Goal: Information Seeking & Learning: Learn about a topic

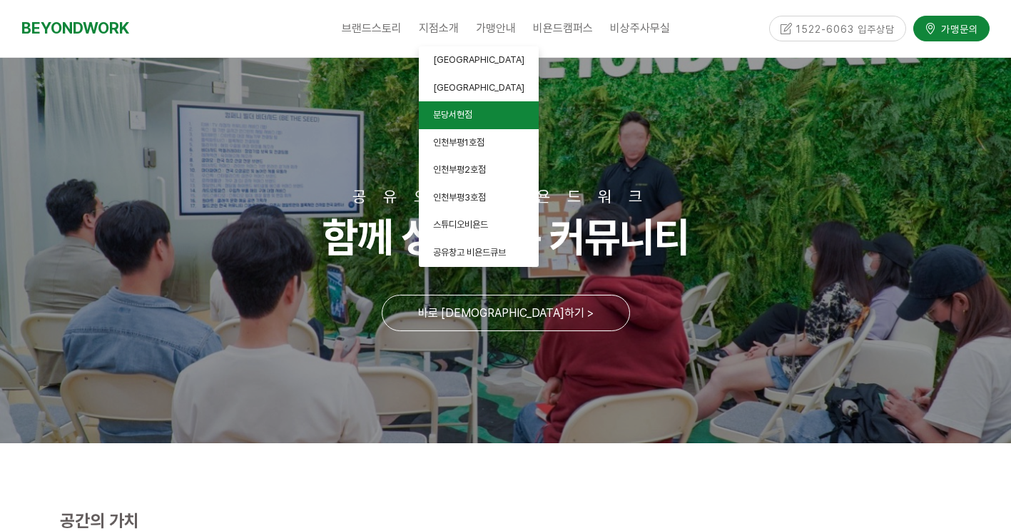
click at [494, 122] on link "분당서현점" at bounding box center [479, 115] width 120 height 28
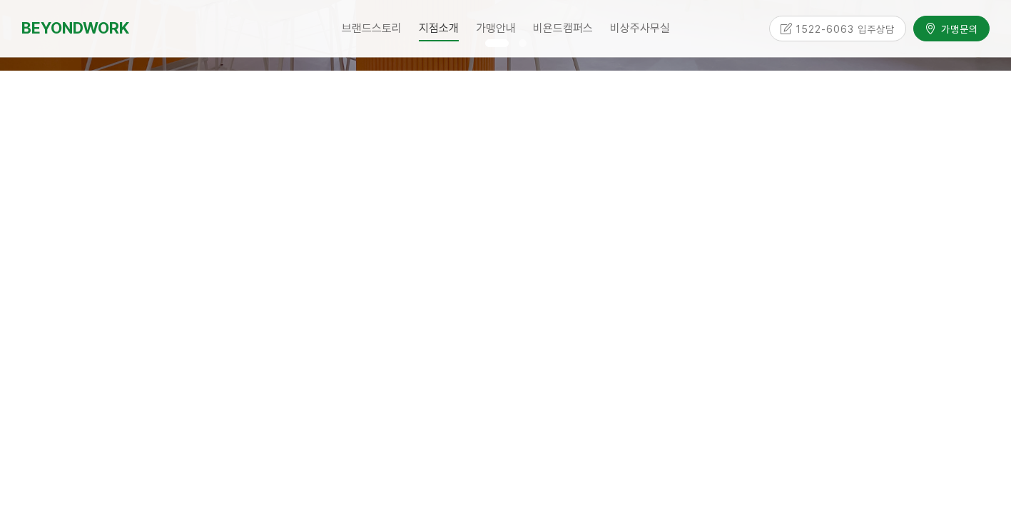
scroll to position [428, 0]
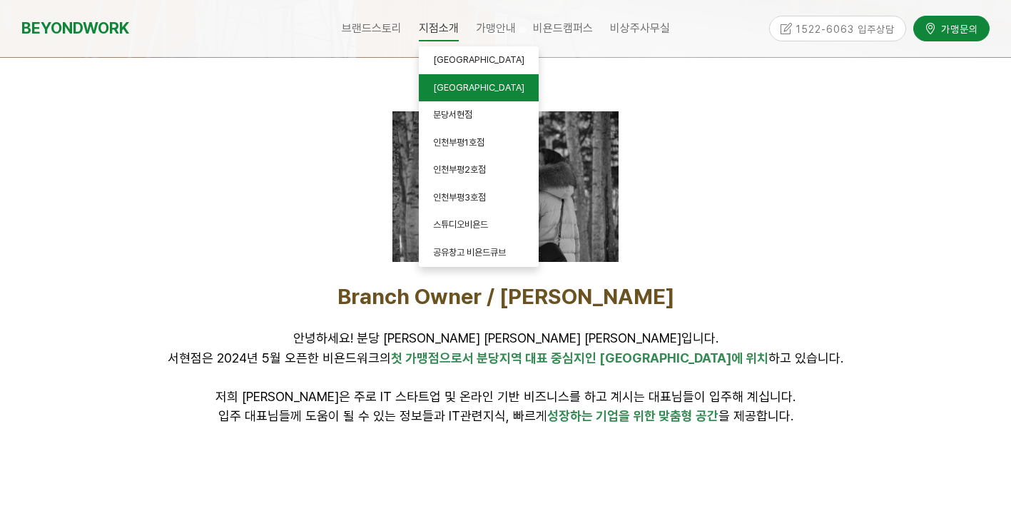
click at [451, 85] on span "[GEOGRAPHIC_DATA]" at bounding box center [478, 87] width 91 height 11
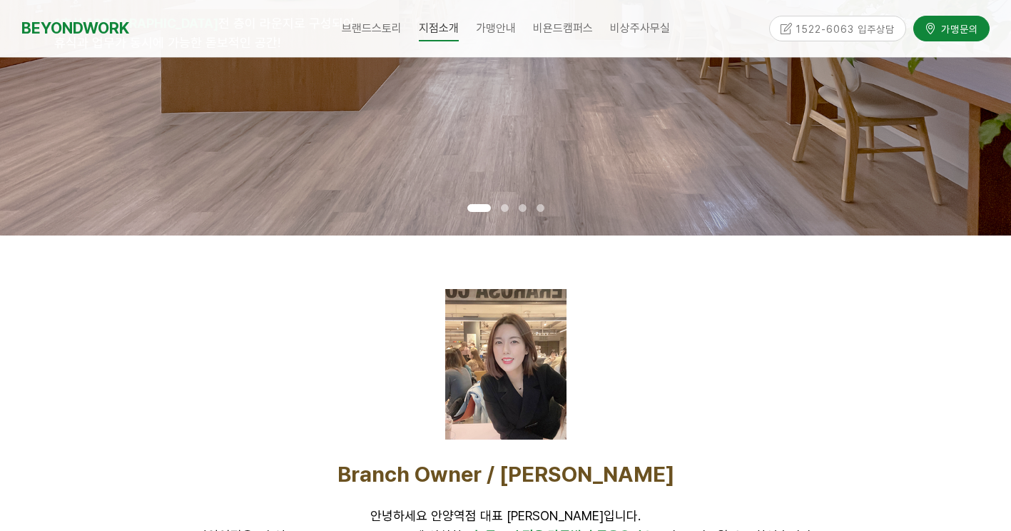
scroll to position [571, 0]
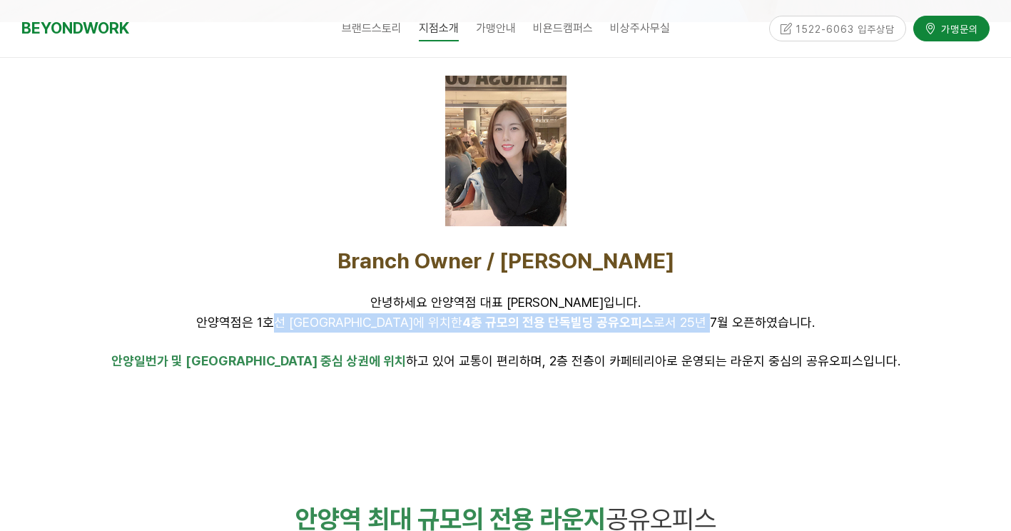
drag, startPoint x: 322, startPoint y: 320, endPoint x: 673, endPoint y: 316, distance: 350.9
click at [673, 316] on span "안녕하세요 안양역점 대표 정영채입니다. 안양역점은 1호선 안양역에 위치한 4층 규모의 전용 단독빌딩 공유오피스 로서 25년 7월 오픈하였습니다." at bounding box center [505, 312] width 618 height 34
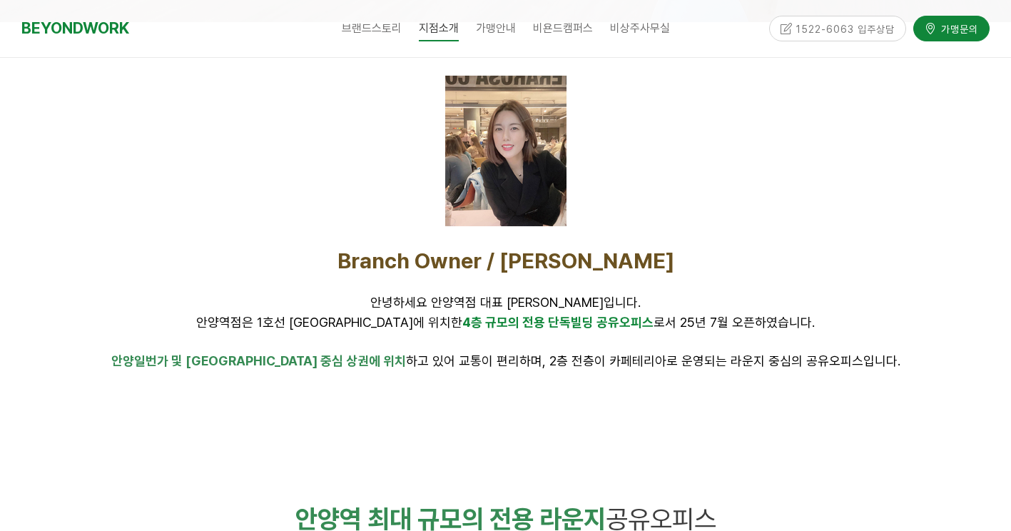
drag, startPoint x: 673, startPoint y: 316, endPoint x: 525, endPoint y: 369, distance: 157.0
click at [525, 369] on p "안양일번가 및 안양역 중심 상권에 위치 하고 있어 교통이 편리하며, 2층 전층이 카페테리아로 운영되는 라운지 중심의 공유오피스입니다." at bounding box center [506, 361] width 892 height 19
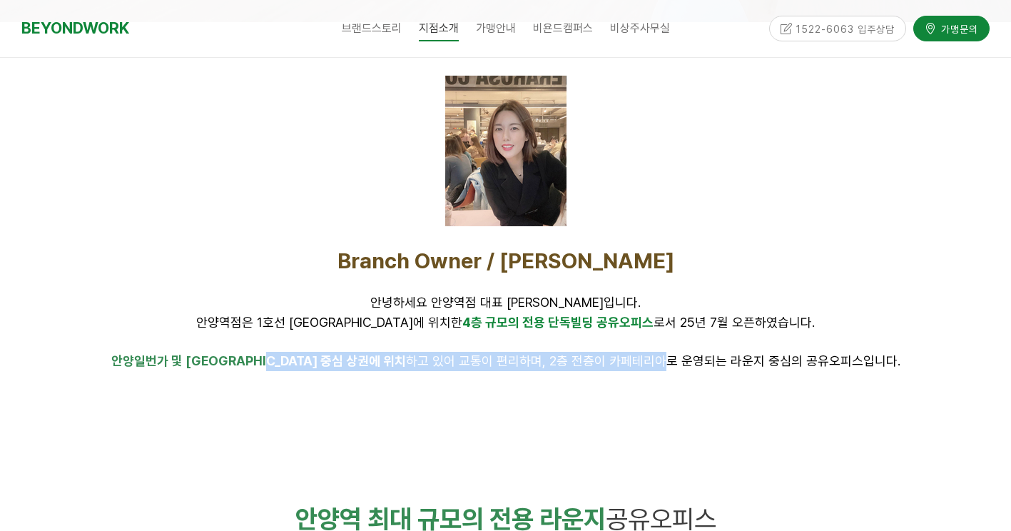
drag, startPoint x: 401, startPoint y: 359, endPoint x: 641, endPoint y: 368, distance: 240.5
click at [628, 368] on p "안양일번가 및 안양역 중심 상권에 위치 하고 있어 교통이 편리하며, 2층 전층이 카페테리아로 운영되는 라운지 중심의 공유오피스입니다." at bounding box center [506, 361] width 892 height 19
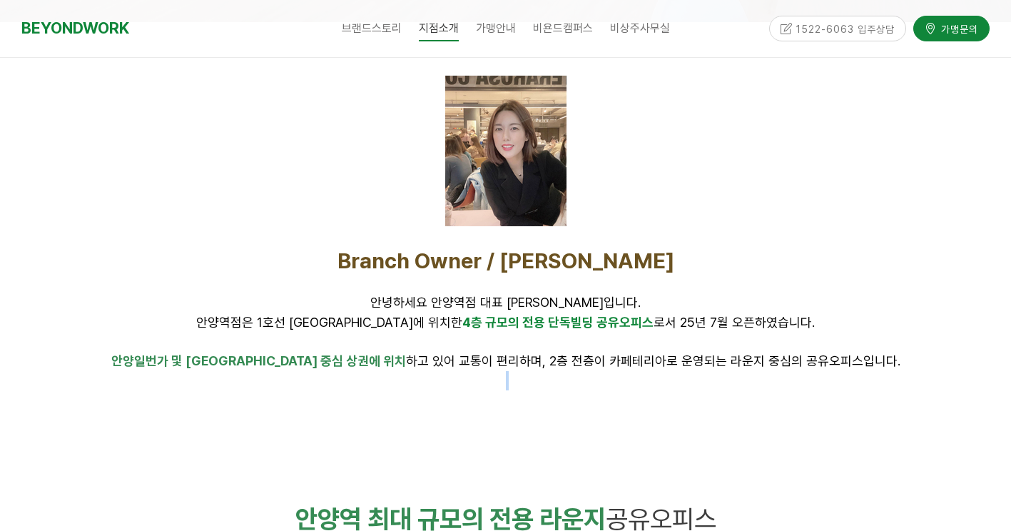
drag, startPoint x: 641, startPoint y: 368, endPoint x: 734, endPoint y: 401, distance: 98.4
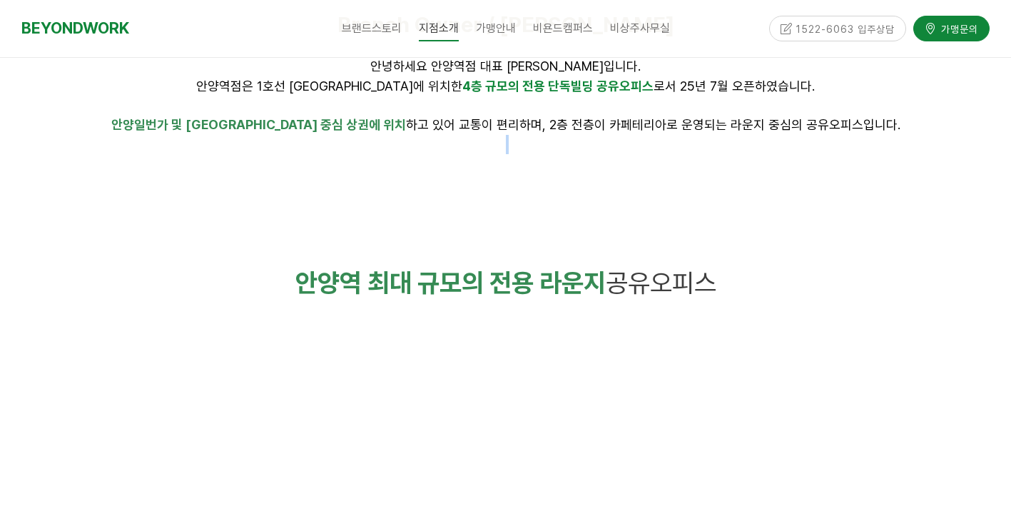
scroll to position [927, 0]
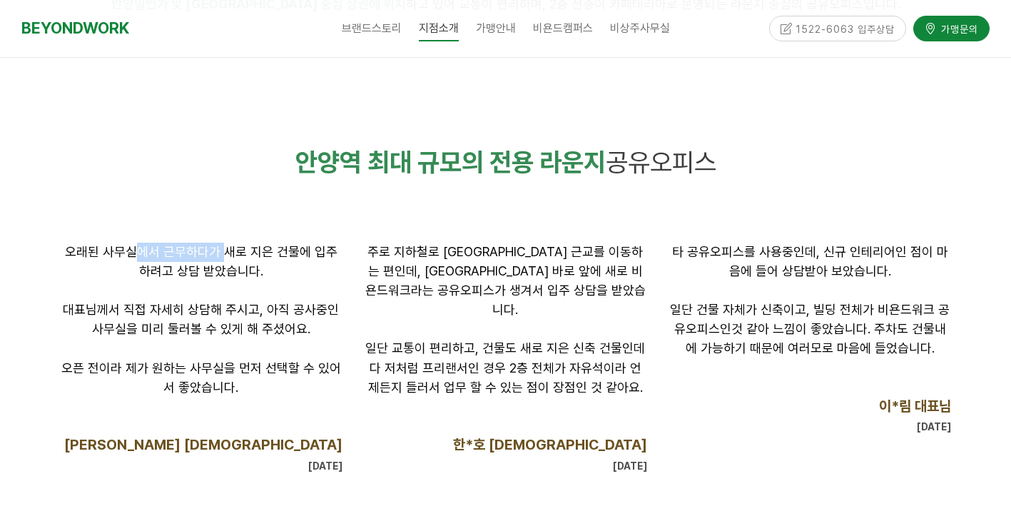
drag, startPoint x: 206, startPoint y: 252, endPoint x: 238, endPoint y: 258, distance: 32.6
click at [238, 258] on p "오래된 사무실에서 근무하다가 새로 지은 건물에 입주하려고 상담 받았습니다." at bounding box center [201, 262] width 283 height 39
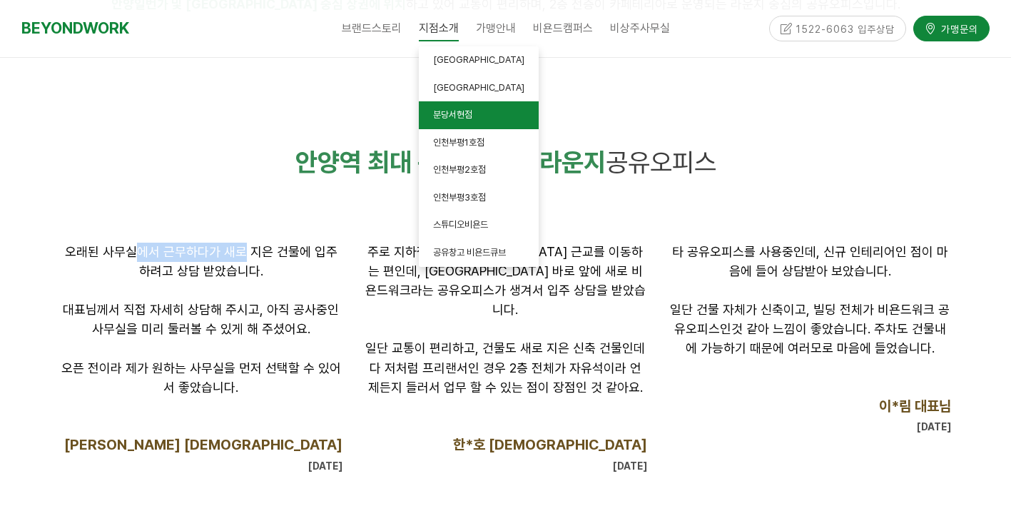
click at [457, 118] on span "분당서현점" at bounding box center [452, 114] width 39 height 11
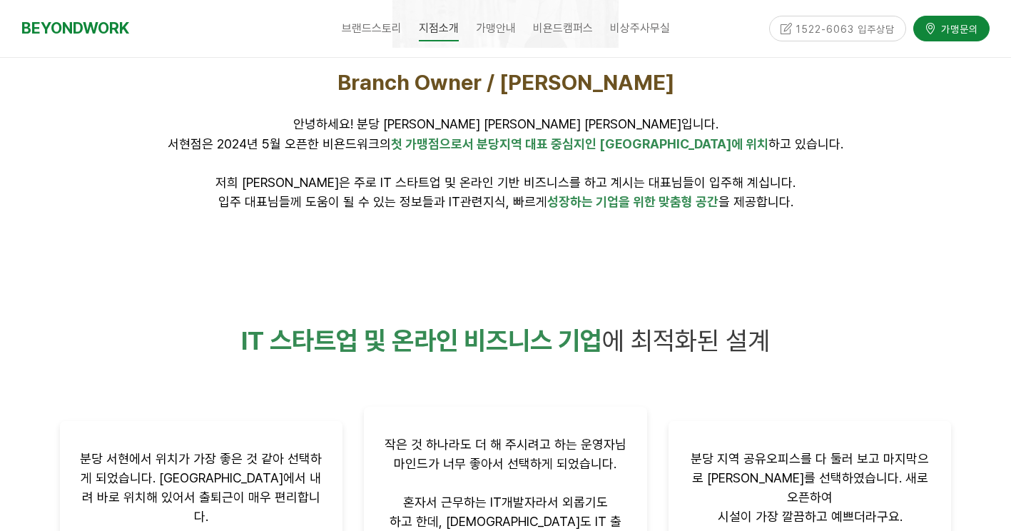
scroll to position [285, 0]
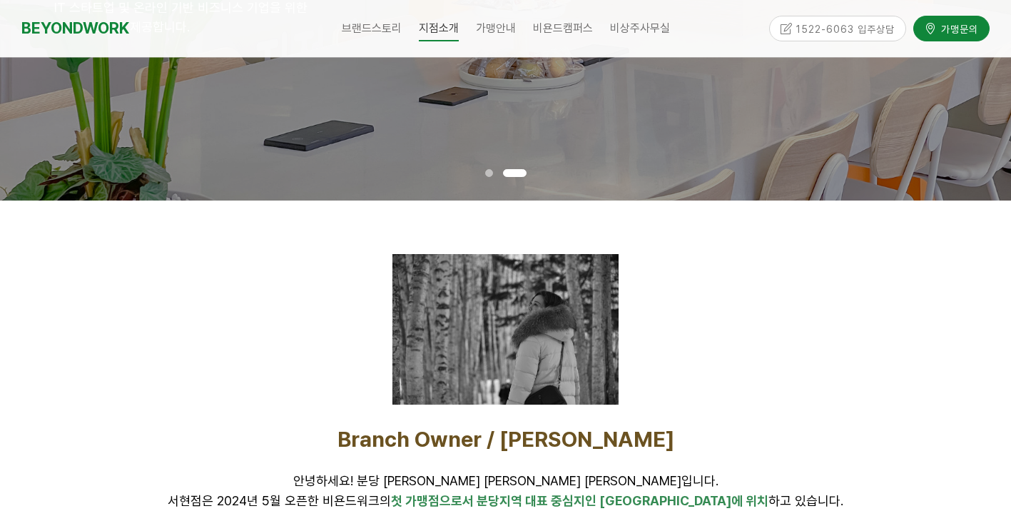
click at [267, 307] on div at bounding box center [506, 329] width 892 height 150
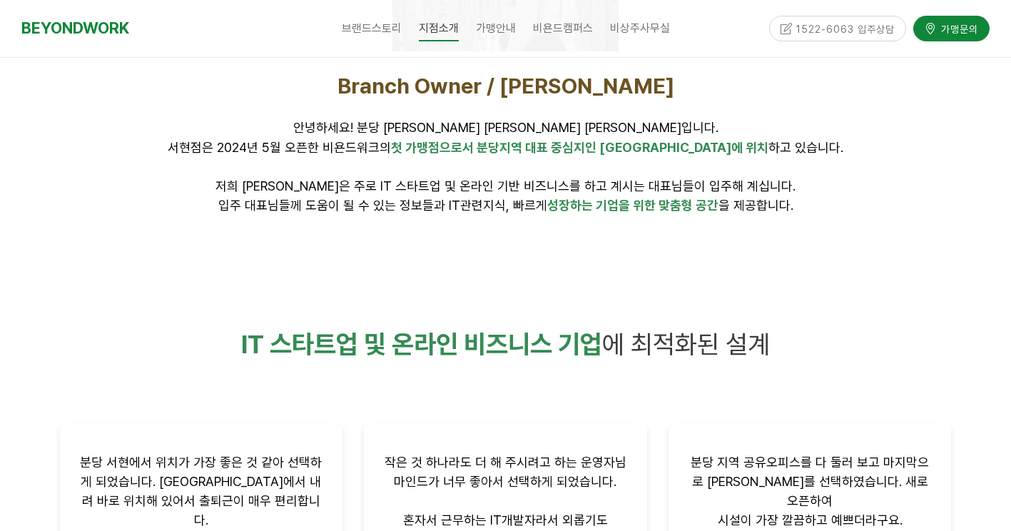
scroll to position [642, 0]
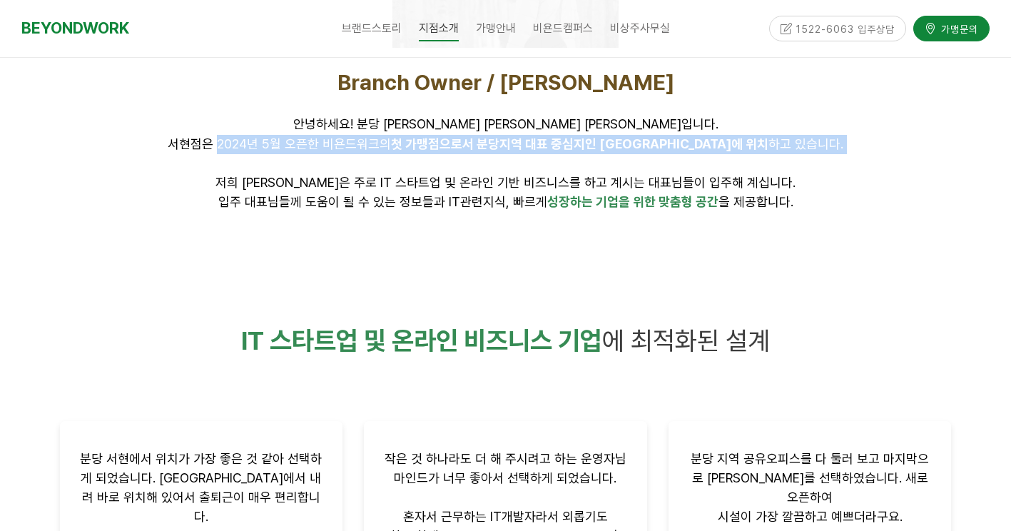
drag, startPoint x: 270, startPoint y: 146, endPoint x: 593, endPoint y: 158, distance: 324.0
click at [593, 158] on p "안녕하세요! 분당 서현점 대표 김미연입니다. 서현점은 2024년 5월 오픈한 비욘드워크의 첫 가맹점으로서 분당지역 대표 중심지인 서현역에 위치…" at bounding box center [506, 154] width 892 height 78
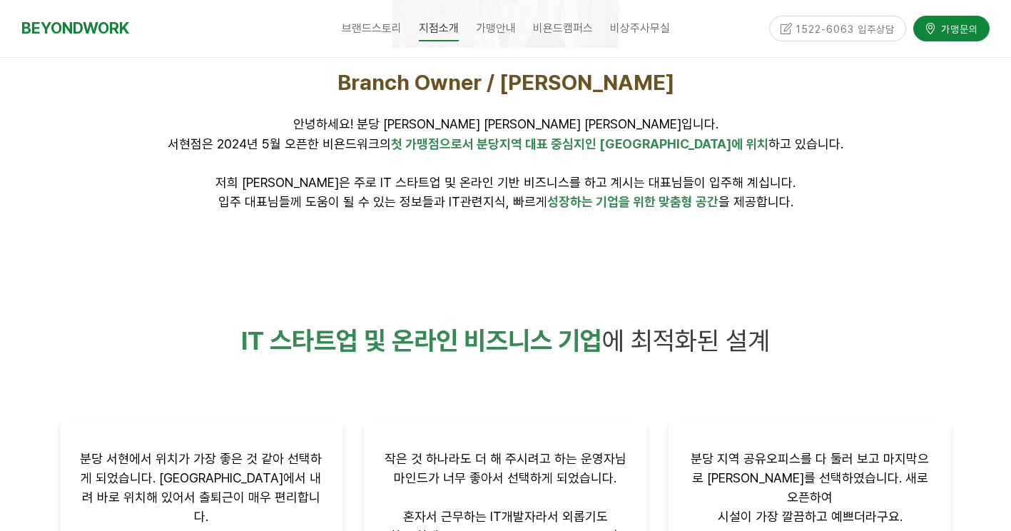
drag, startPoint x: 593, startPoint y: 158, endPoint x: 307, endPoint y: 207, distance: 290.2
click at [308, 207] on span "입주 대표님들께 도움이 될 수 있는 정보들과 IT관련지식, 빠르게 성장하는 기업을 위한 맞춤형 공간 을 제공합니다." at bounding box center [505, 201] width 575 height 15
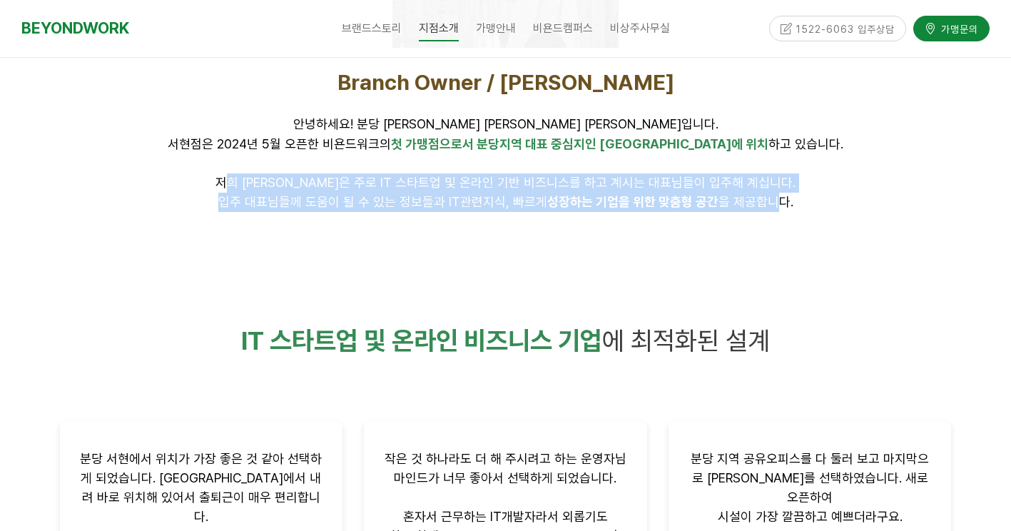
drag, startPoint x: 295, startPoint y: 183, endPoint x: 776, endPoint y: 206, distance: 482.0
click at [776, 206] on div "Branch Owner / 김미연 안녕하세요! 분당 서현점 대표 김미연입니다. 서현점은 2024년 5월 오픈한 비욘드워크의 첫 가맹점으로서 분…" at bounding box center [506, 140] width 892 height 143
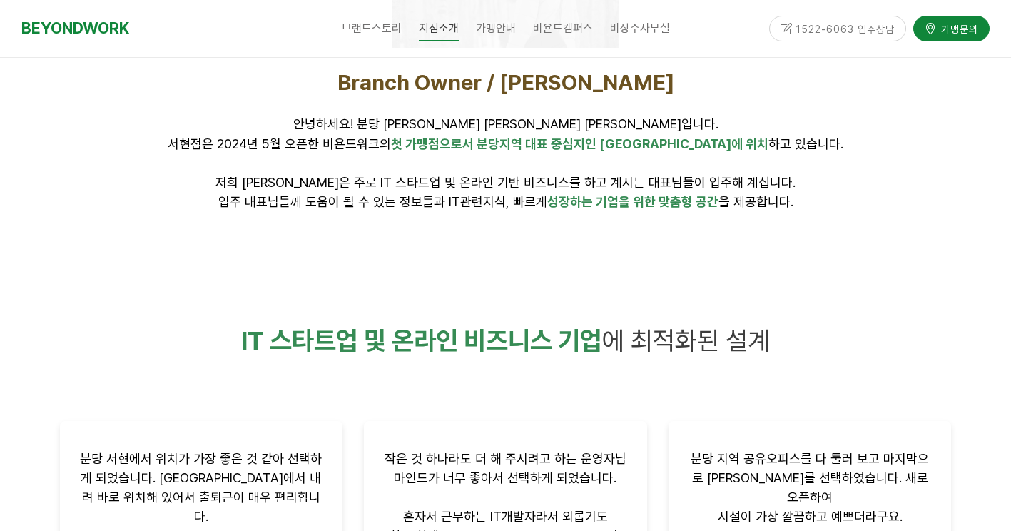
drag, startPoint x: 776, startPoint y: 206, endPoint x: 667, endPoint y: 267, distance: 125.2
click at [667, 267] on div at bounding box center [505, 286] width 913 height 43
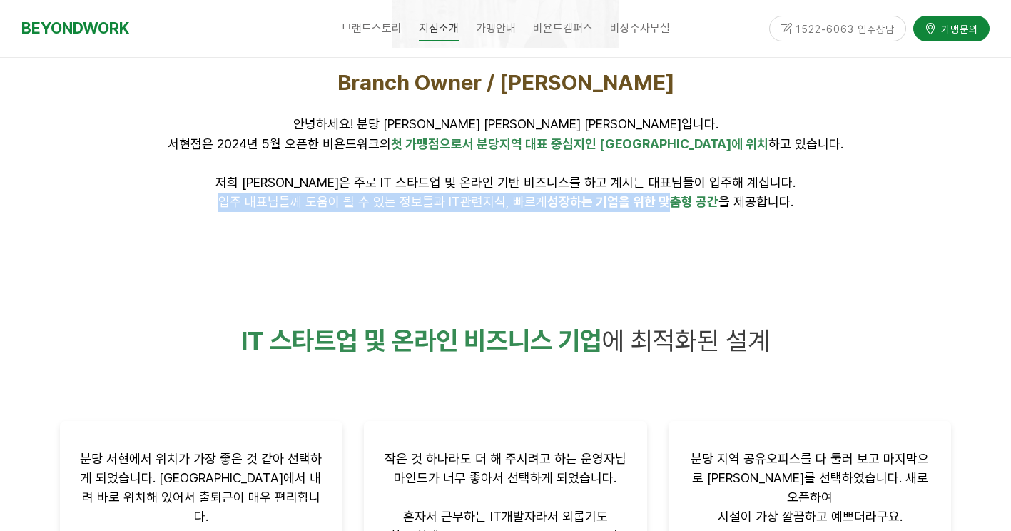
drag, startPoint x: 661, startPoint y: 208, endPoint x: 202, endPoint y: 215, distance: 459.4
click at [203, 214] on div "Branch Owner / 김미연 안녕하세요! 분당 서현점 대표 김미연입니다. 서현점은 2024년 5월 오픈한 비욘드워크의 첫 가맹점으로서 분…" at bounding box center [505, 140] width 913 height 164
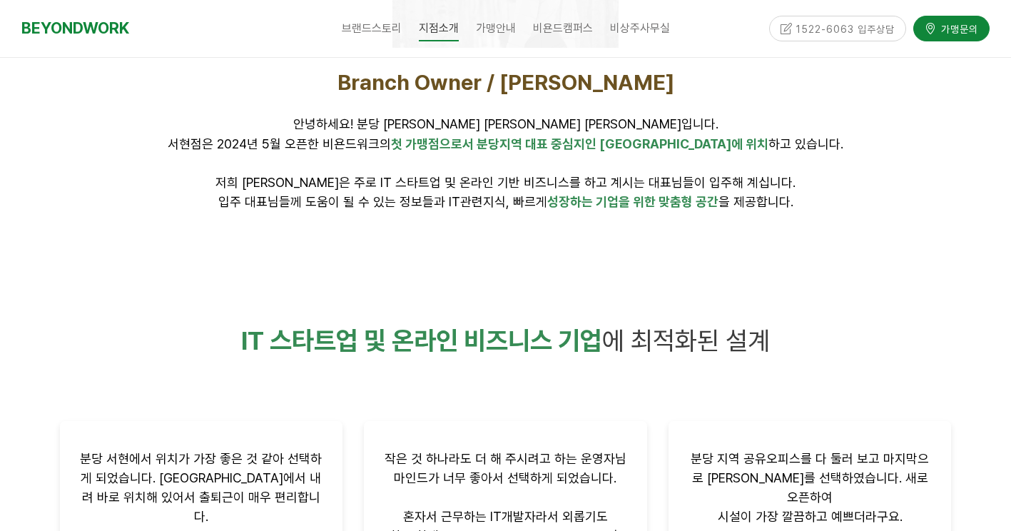
drag, startPoint x: 202, startPoint y: 215, endPoint x: 203, endPoint y: 252, distance: 37.8
click at [203, 252] on div at bounding box center [506, 243] width 892 height 21
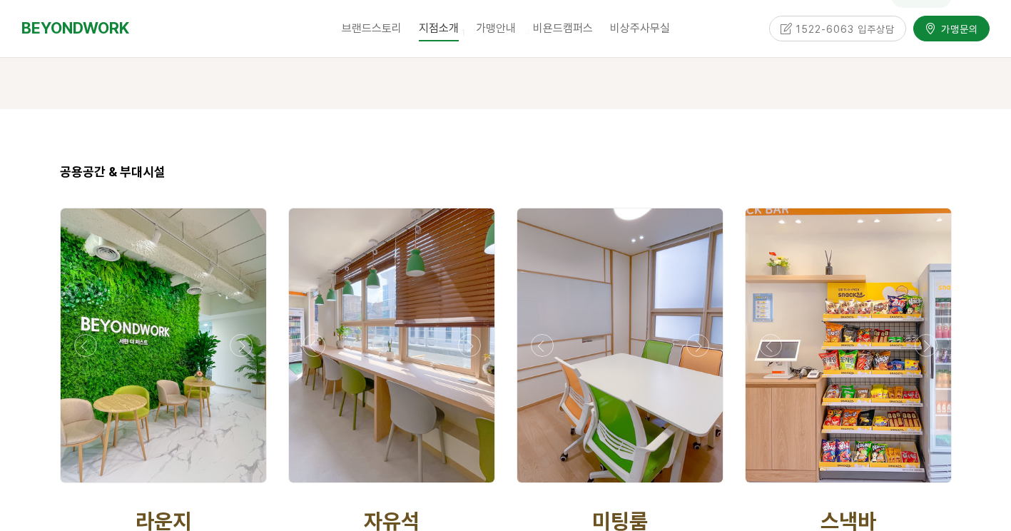
scroll to position [2211, 0]
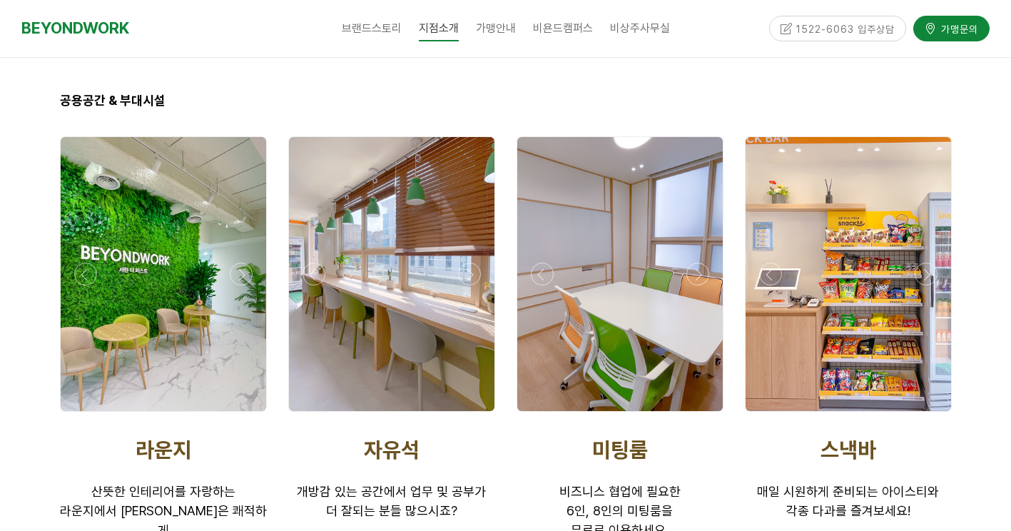
click at [894, 280] on div at bounding box center [847, 274] width 205 height 274
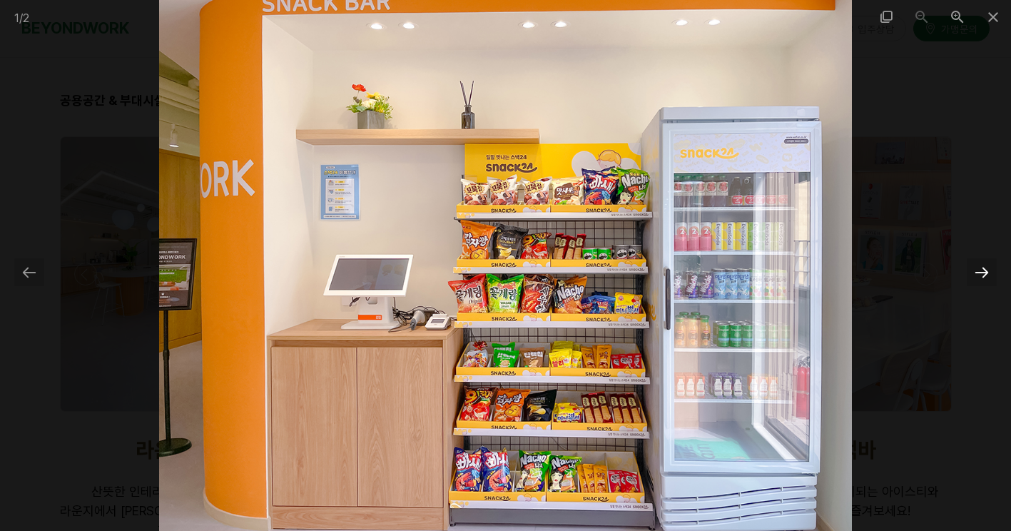
click at [981, 270] on div at bounding box center [981, 272] width 30 height 28
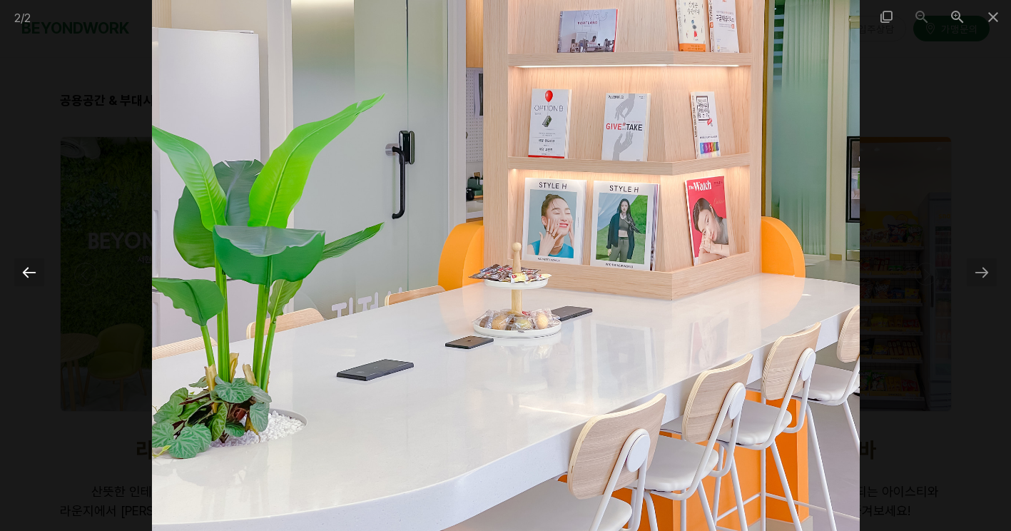
click at [31, 270] on div at bounding box center [29, 272] width 30 height 28
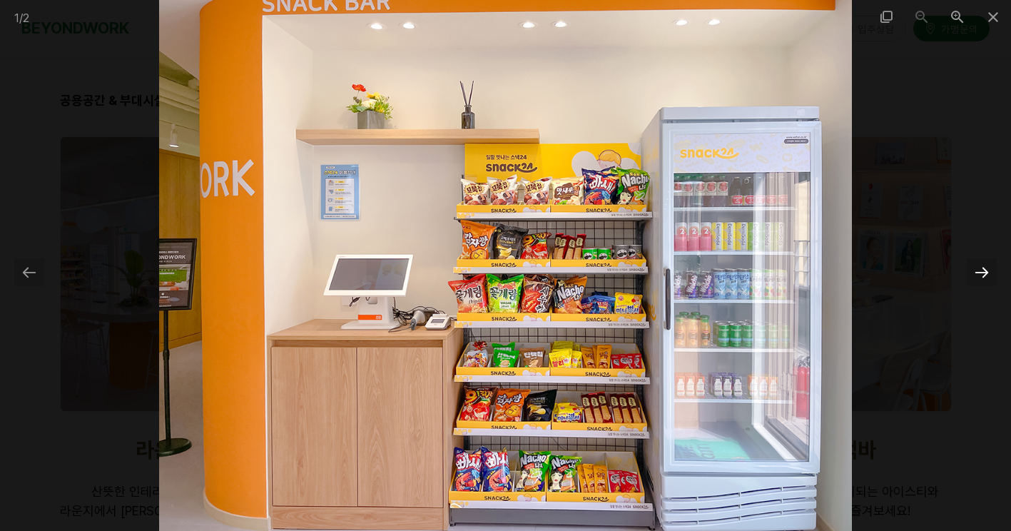
click at [984, 271] on div at bounding box center [981, 272] width 30 height 28
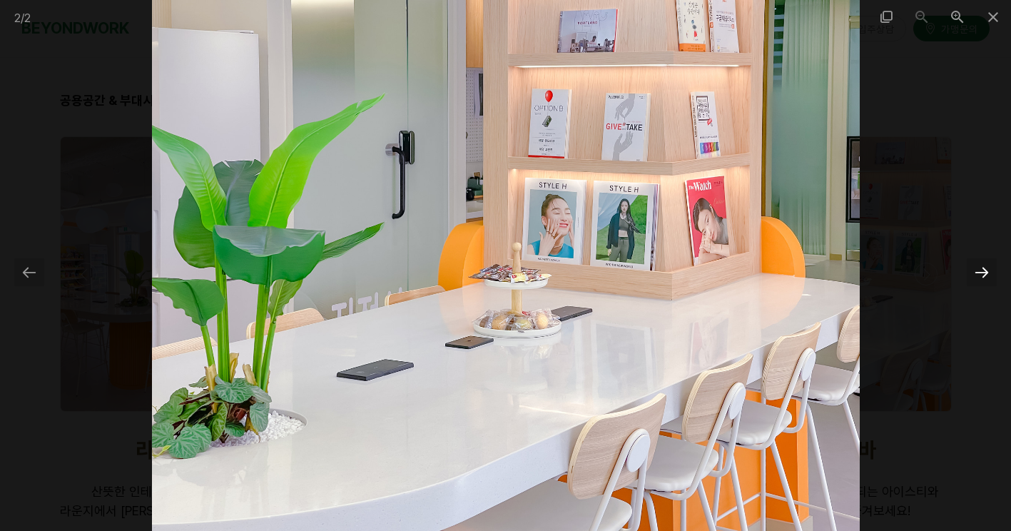
click at [984, 271] on div at bounding box center [981, 272] width 30 height 28
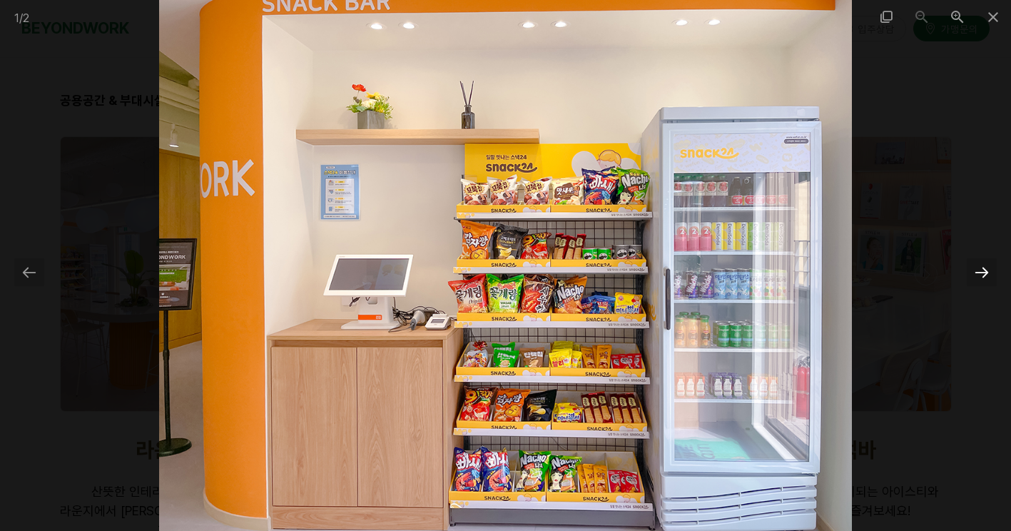
click at [984, 271] on div at bounding box center [981, 272] width 30 height 28
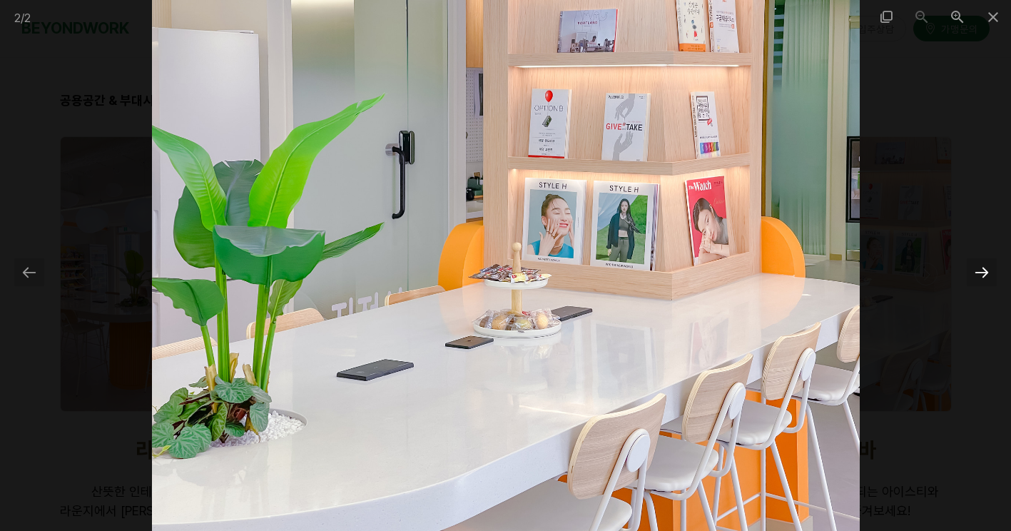
click at [984, 271] on div at bounding box center [981, 272] width 30 height 28
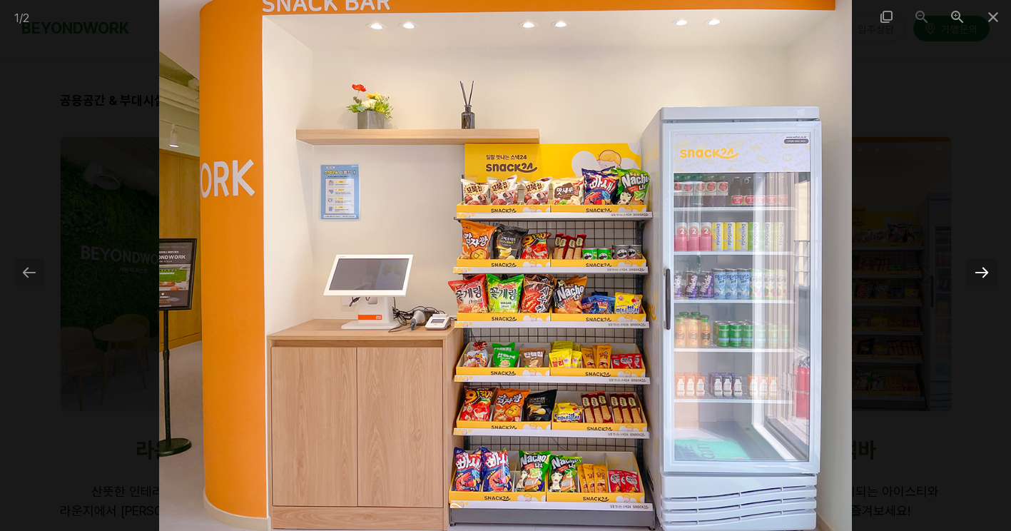
click at [984, 271] on div at bounding box center [981, 272] width 30 height 28
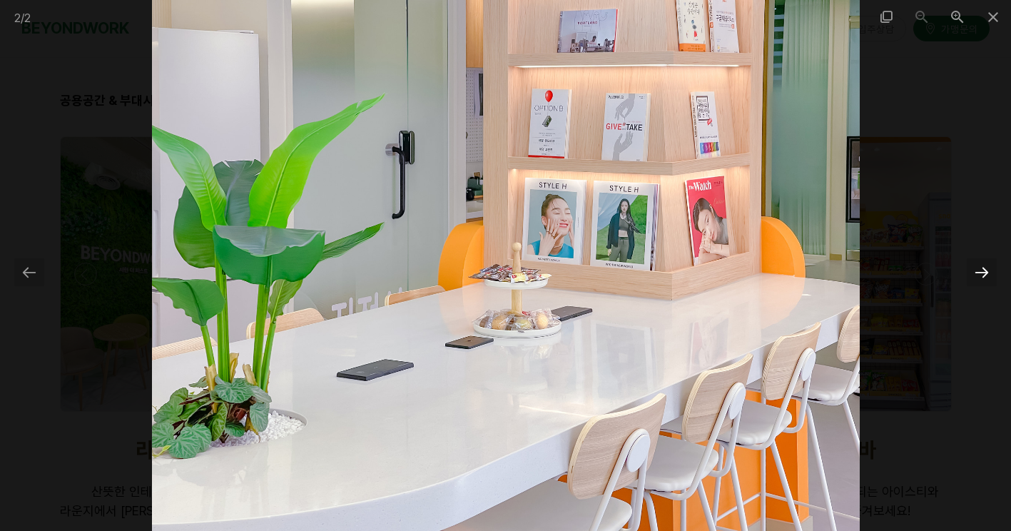
click at [984, 270] on div at bounding box center [981, 272] width 30 height 28
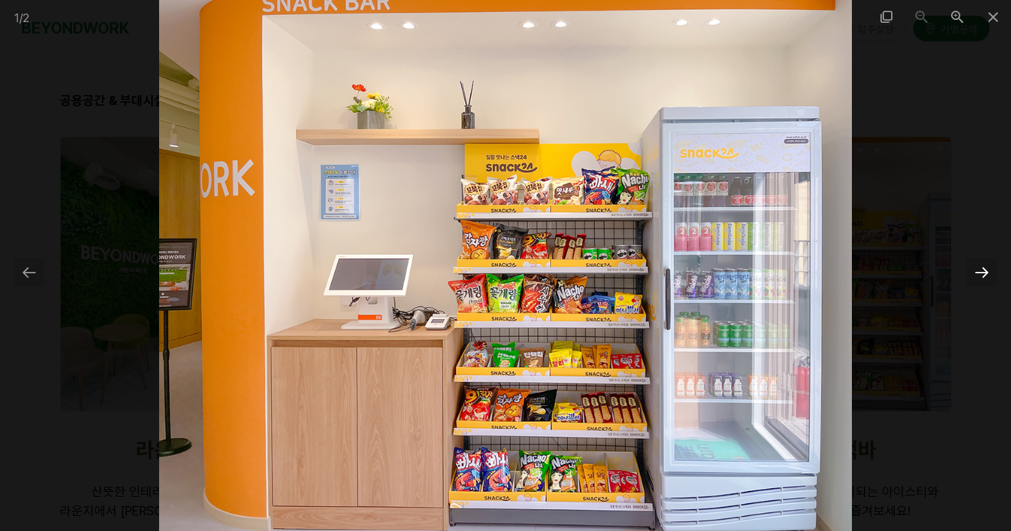
click at [984, 270] on div at bounding box center [981, 272] width 30 height 28
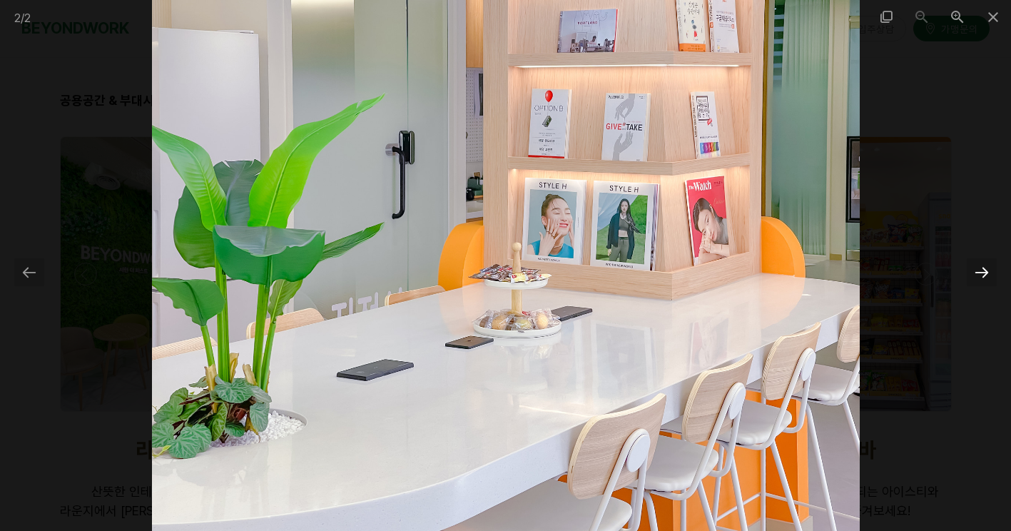
click at [984, 270] on div at bounding box center [981, 272] width 30 height 28
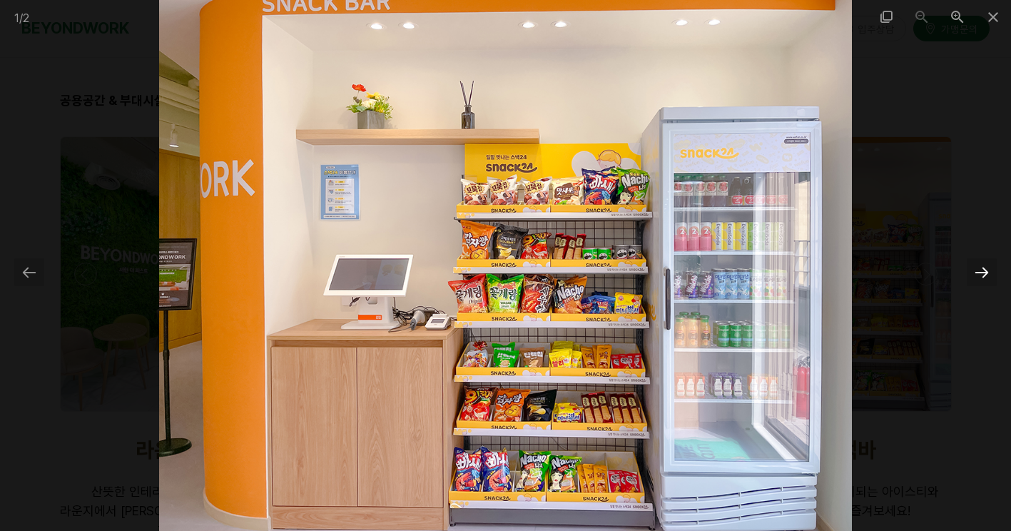
click at [984, 270] on div at bounding box center [981, 272] width 30 height 28
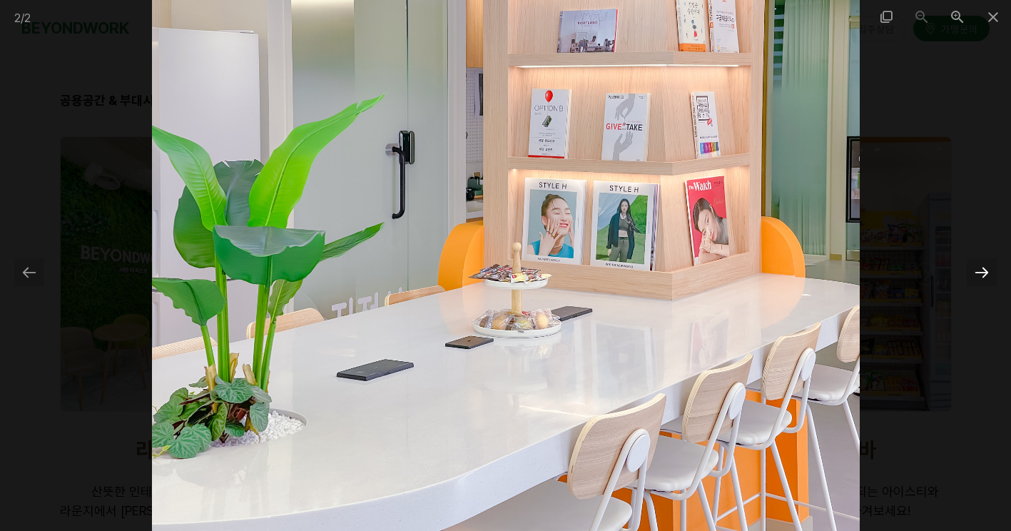
click at [984, 270] on div at bounding box center [981, 272] width 30 height 28
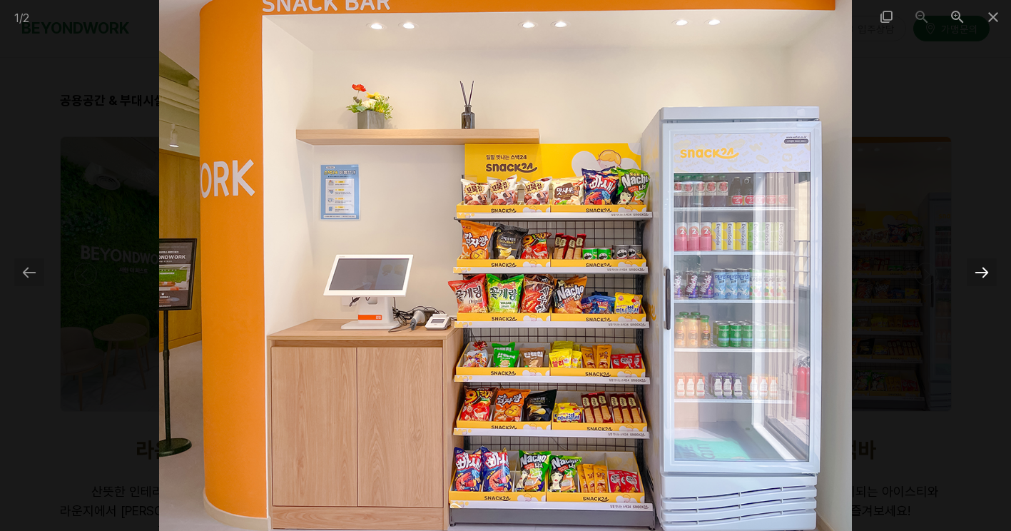
click at [984, 270] on div at bounding box center [981, 272] width 30 height 28
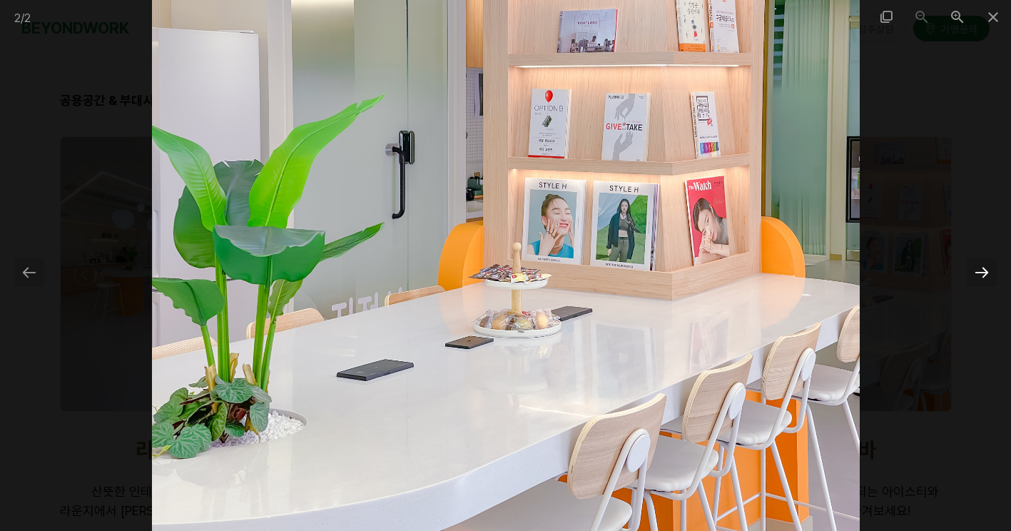
click at [984, 270] on div at bounding box center [981, 272] width 30 height 28
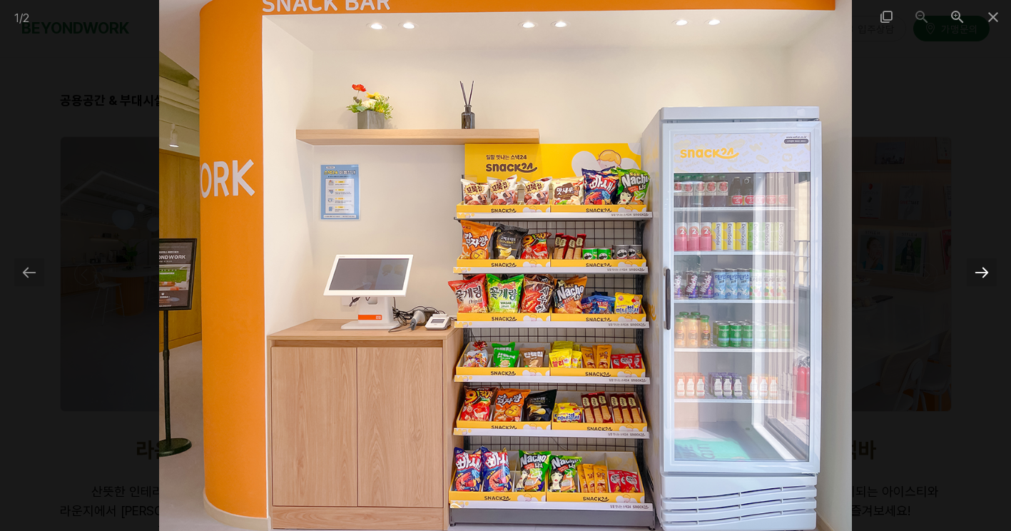
click at [984, 270] on div at bounding box center [981, 272] width 30 height 28
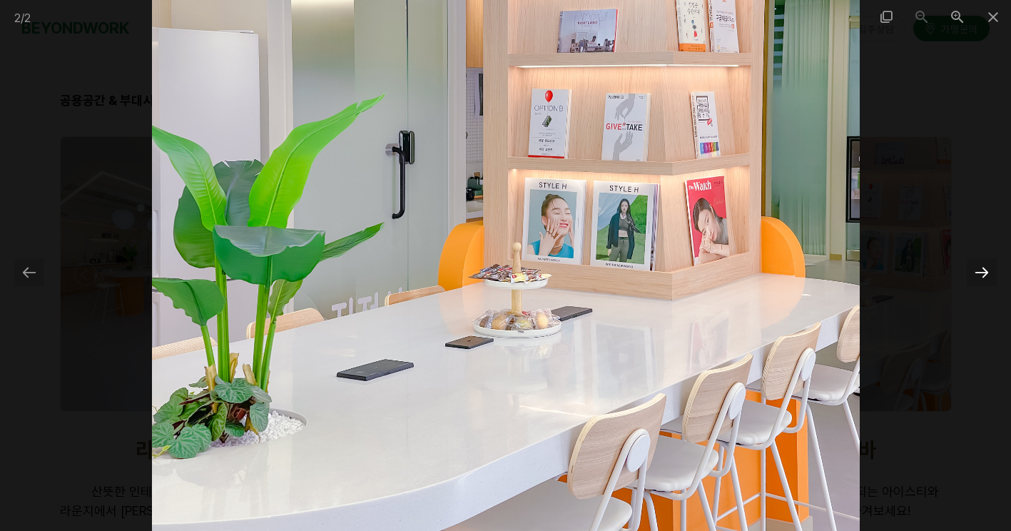
click at [984, 270] on div at bounding box center [981, 272] width 30 height 28
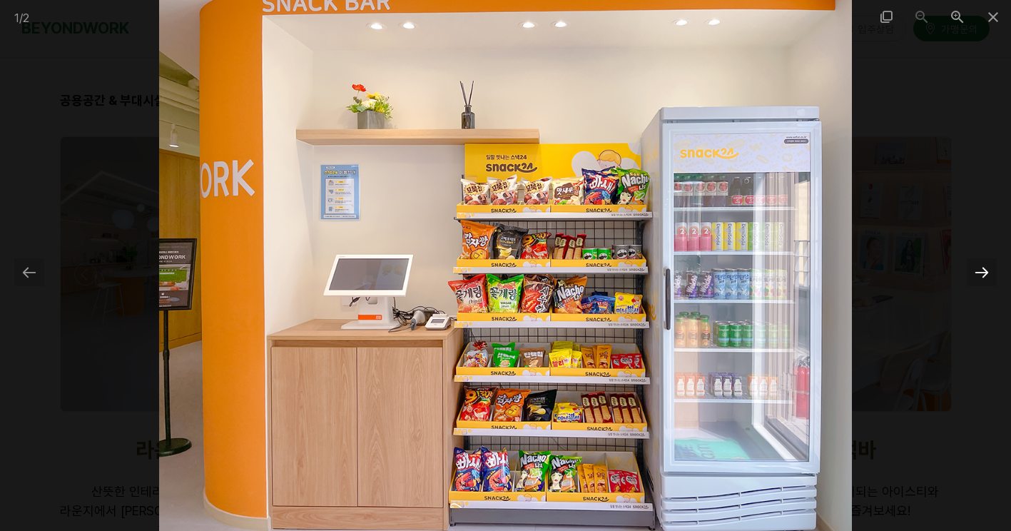
click at [984, 270] on div at bounding box center [981, 272] width 30 height 28
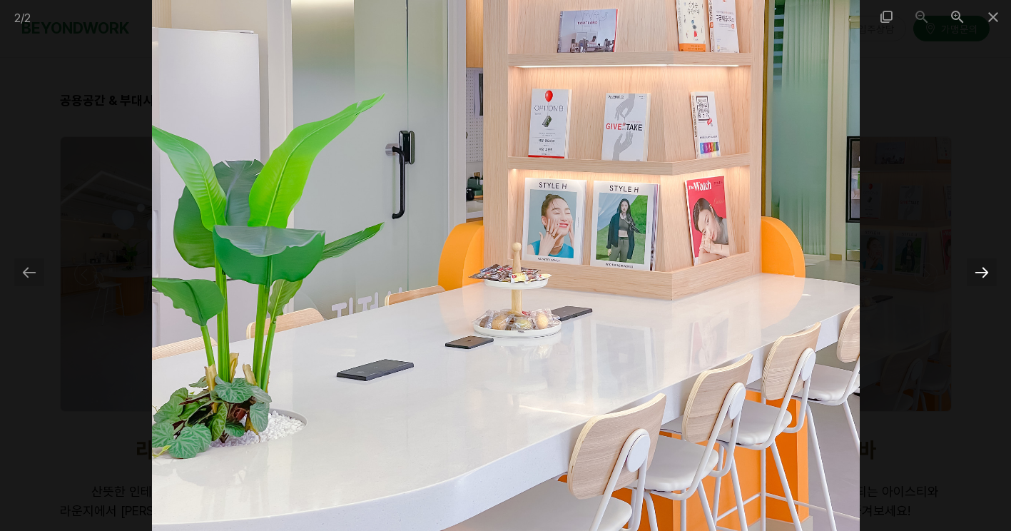
click at [984, 270] on div at bounding box center [981, 272] width 30 height 28
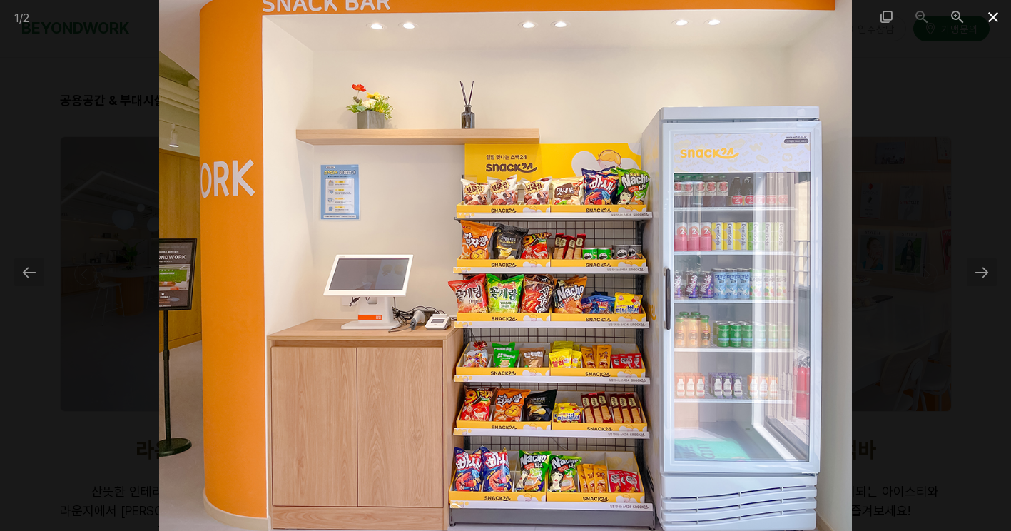
click at [993, 13] on span at bounding box center [993, 17] width 36 height 34
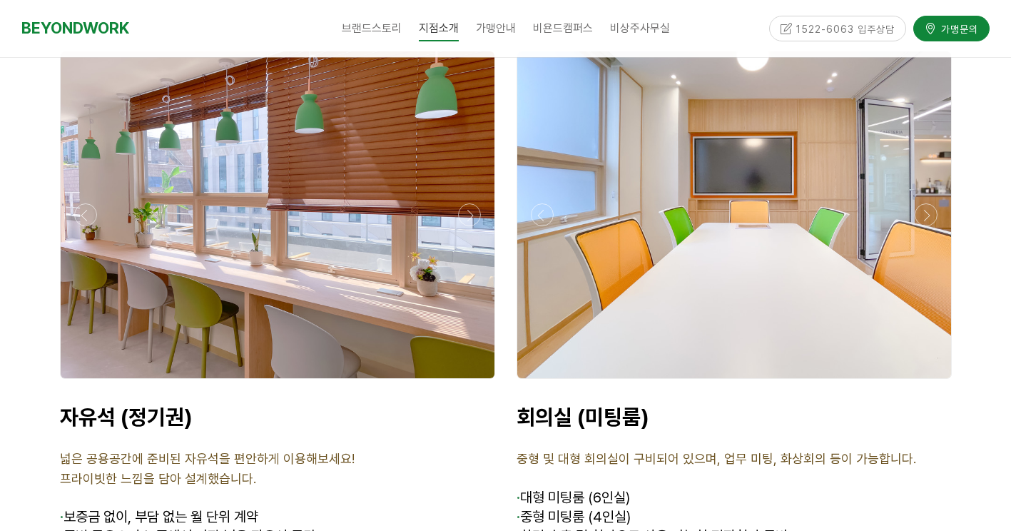
scroll to position [4636, 0]
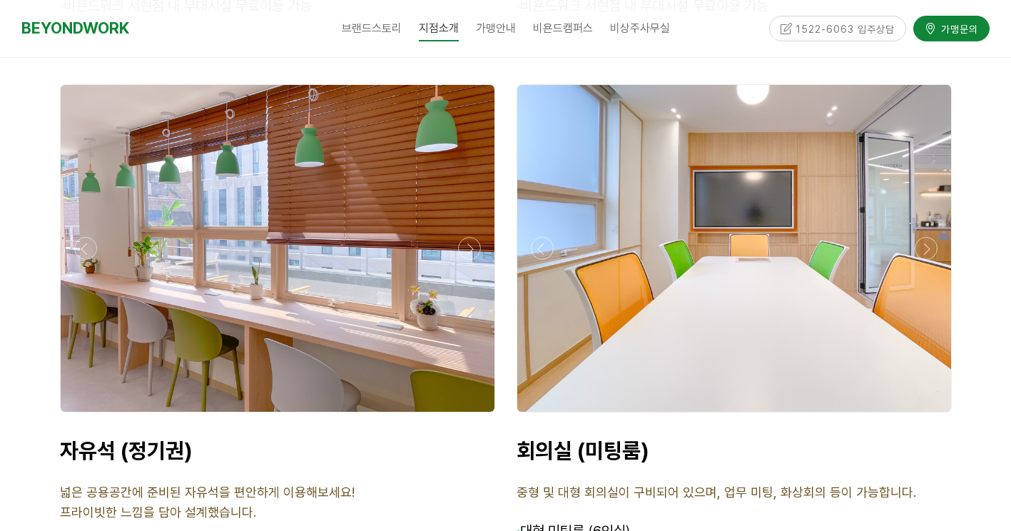
click at [86, 416] on div at bounding box center [277, 416] width 442 height 0
